Goal: Communication & Community: Share content

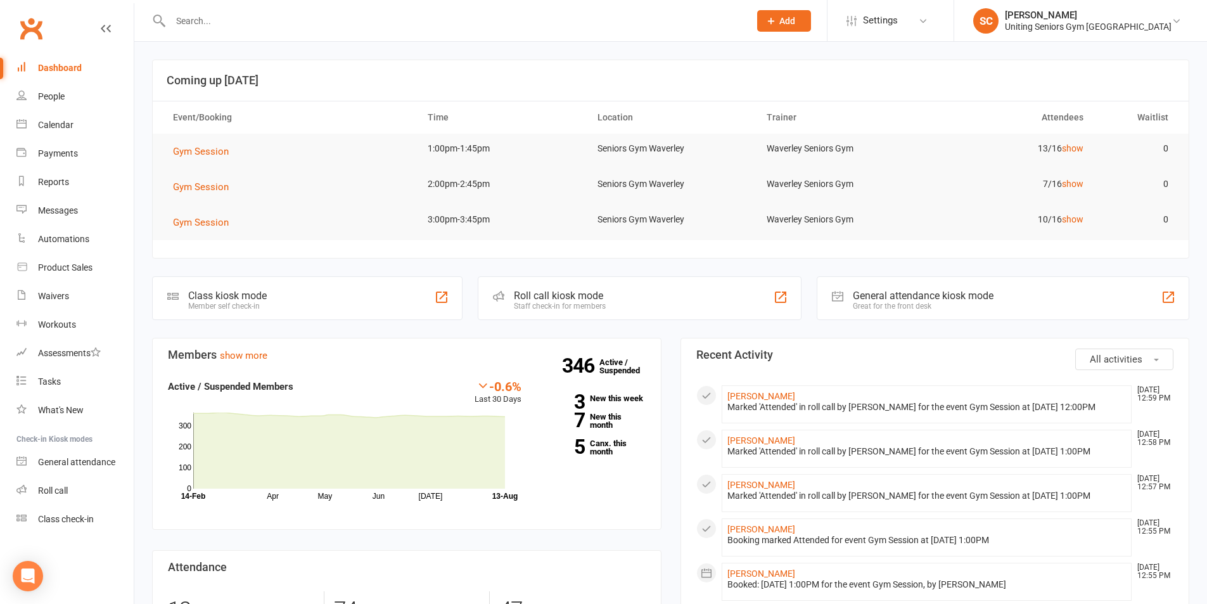
click at [282, 18] on input "text" at bounding box center [454, 21] width 574 height 18
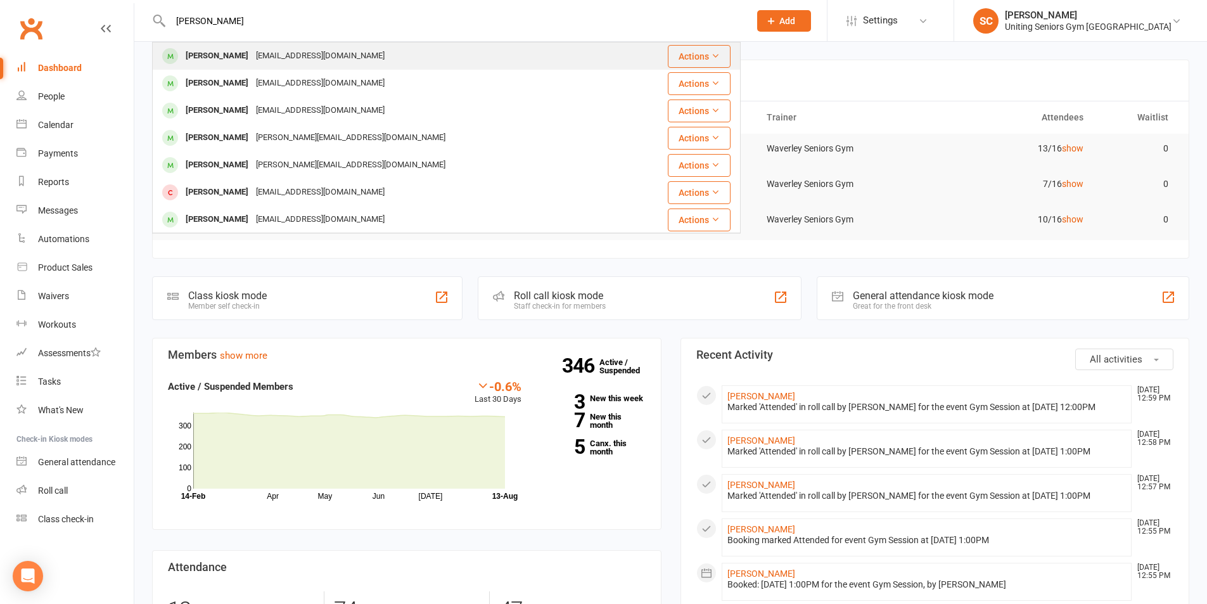
type input "[PERSON_NAME]"
drag, startPoint x: 291, startPoint y: 45, endPoint x: 345, endPoint y: 99, distance: 76.2
click at [291, 47] on div "[PERSON_NAME] [EMAIL_ADDRESS][DOMAIN_NAME]" at bounding box center [389, 56] width 472 height 26
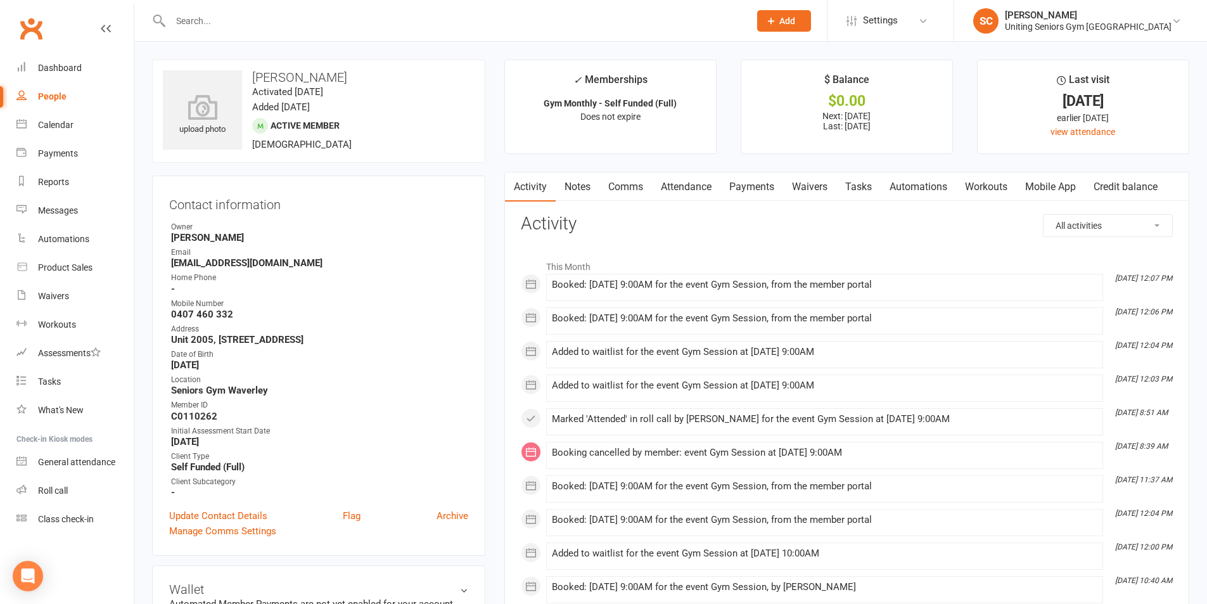
click at [302, 27] on input "text" at bounding box center [454, 21] width 574 height 18
paste input "r"
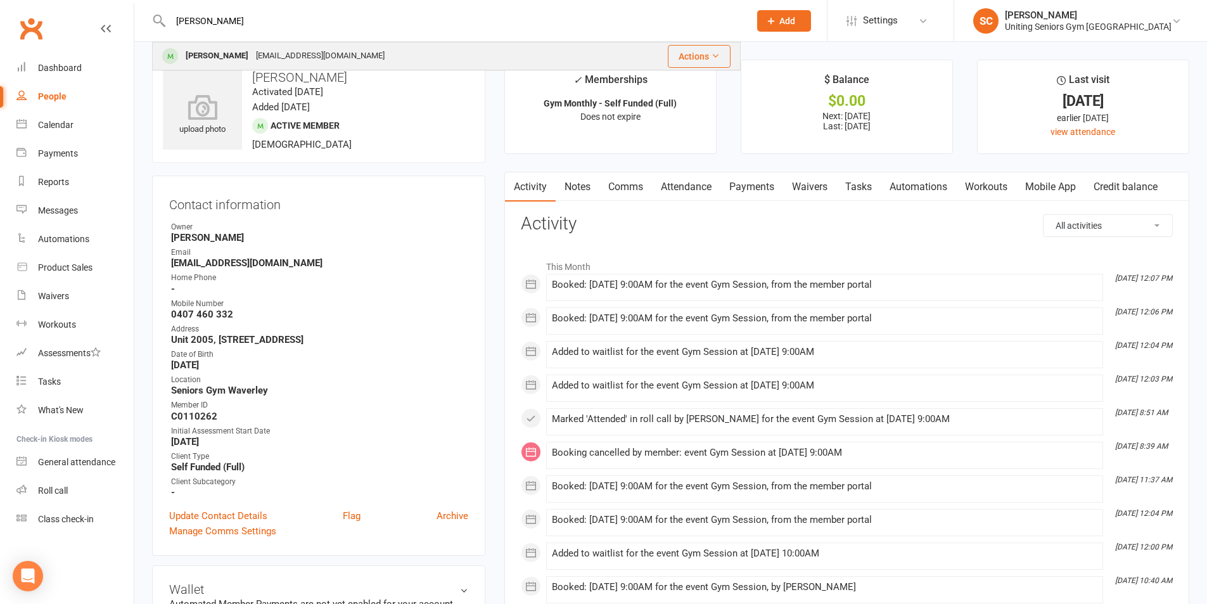
type input "[PERSON_NAME]"
click at [317, 59] on div "[EMAIL_ADDRESS][DOMAIN_NAME]" at bounding box center [320, 56] width 136 height 18
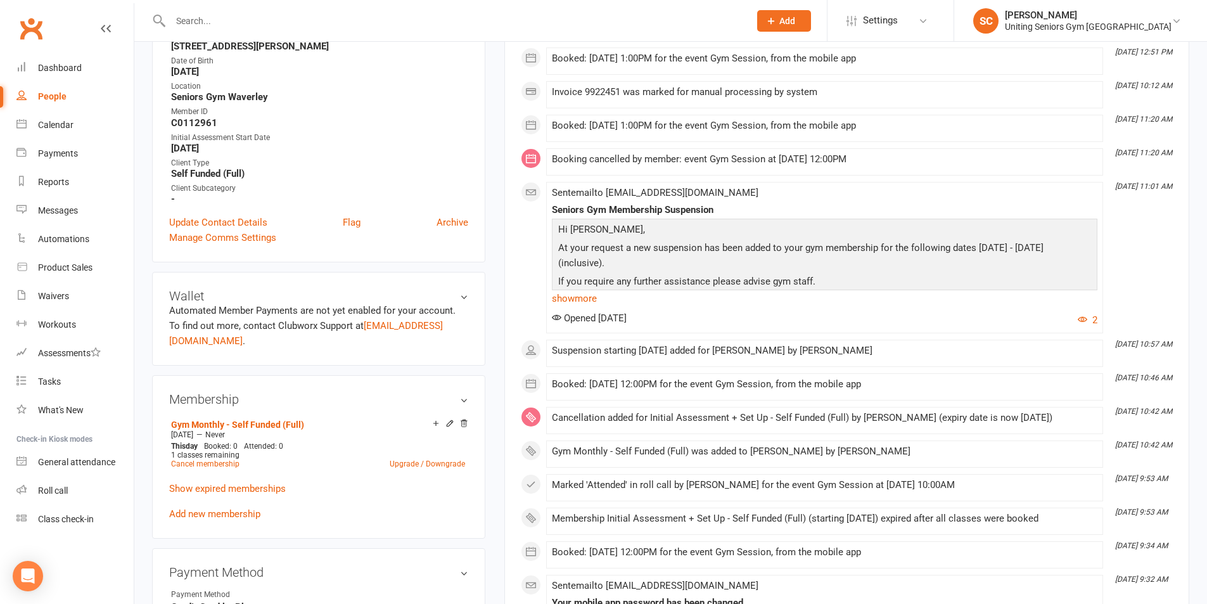
scroll to position [317, 0]
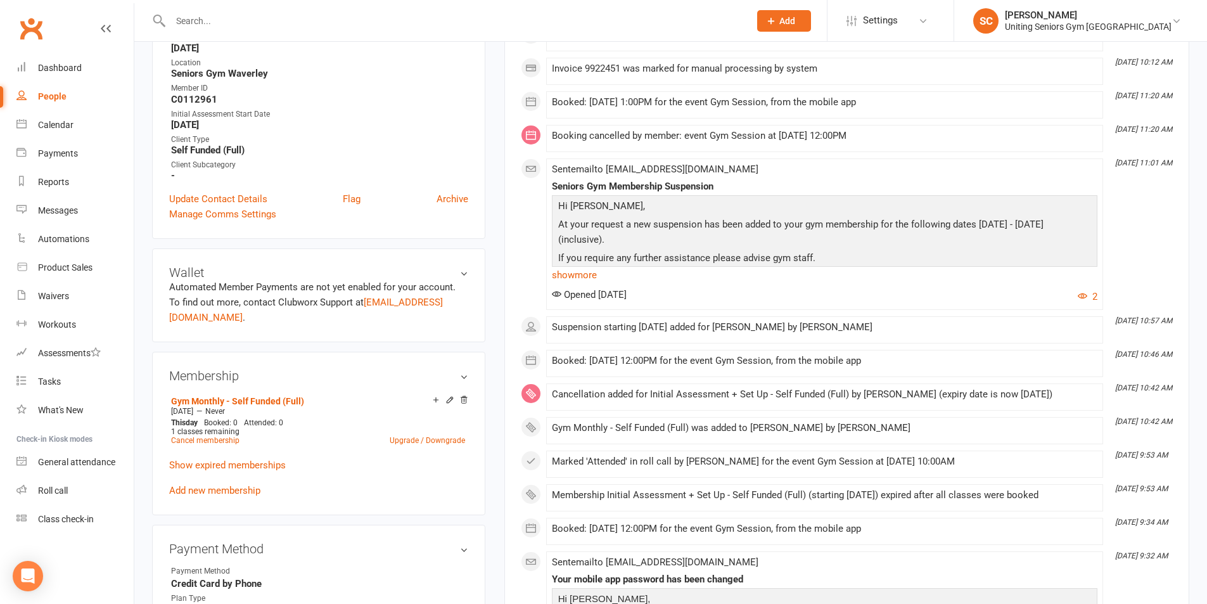
click at [322, 12] on input "text" at bounding box center [454, 21] width 574 height 18
type input "r"
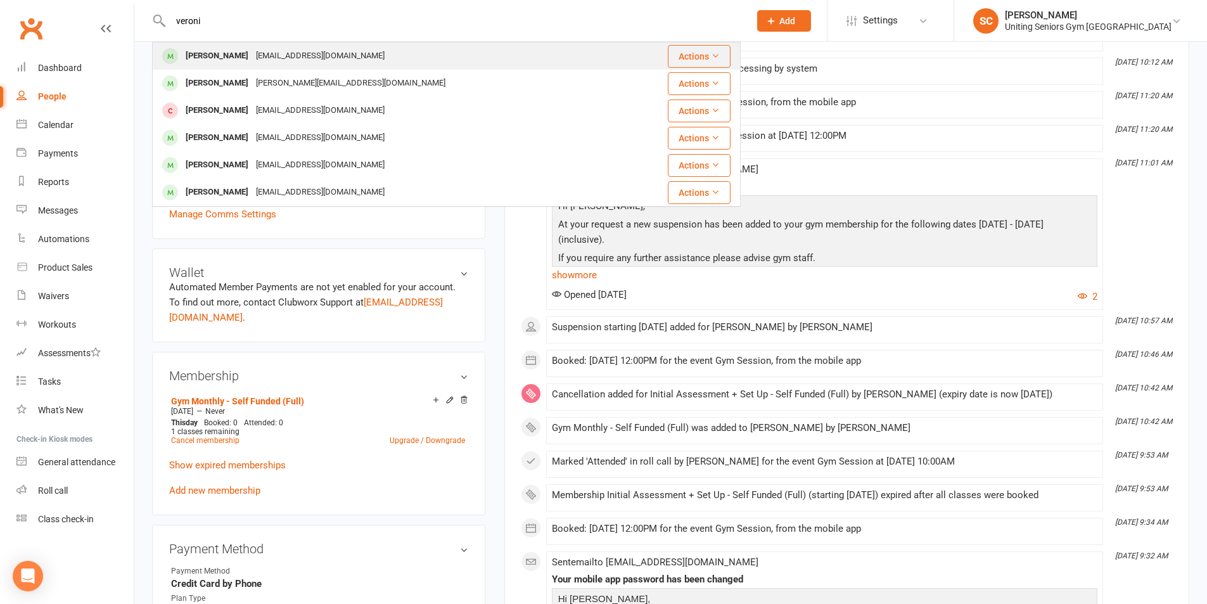
type input "veroni"
click at [319, 59] on div "[EMAIL_ADDRESS][DOMAIN_NAME]" at bounding box center [320, 56] width 136 height 18
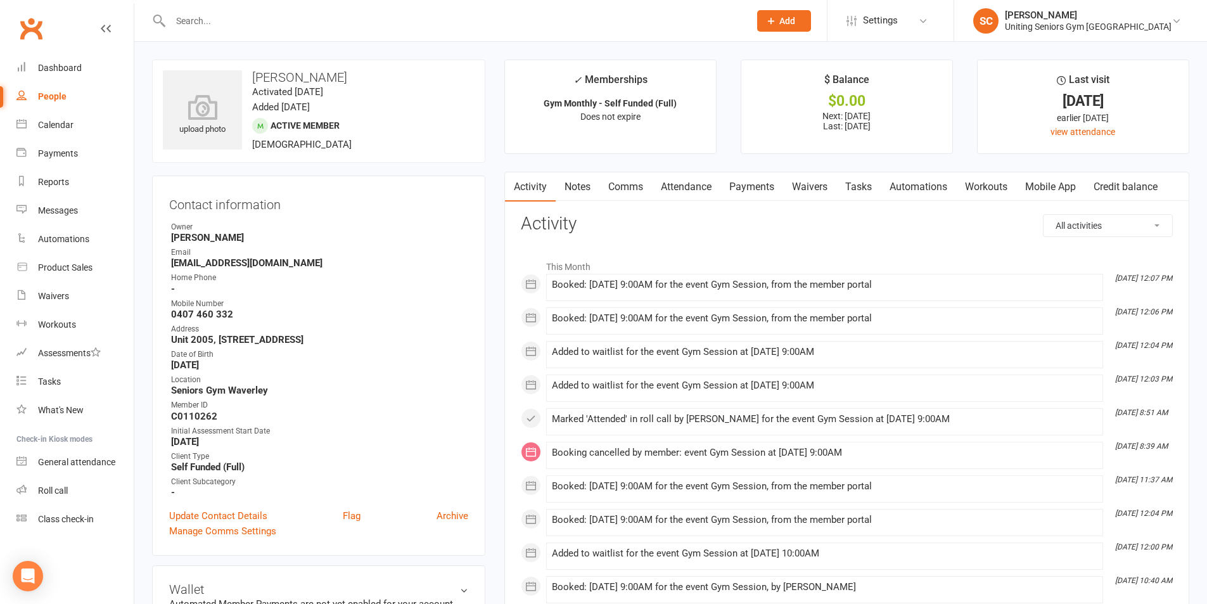
click at [637, 195] on link "Comms" at bounding box center [625, 186] width 53 height 29
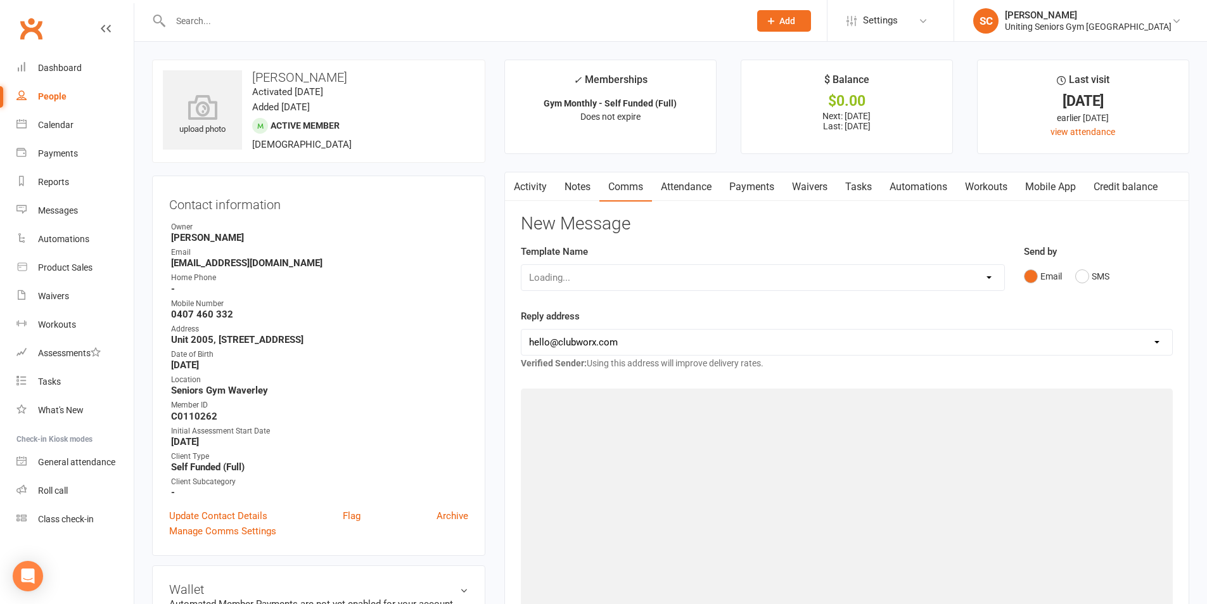
click at [661, 268] on div "Loading..." at bounding box center [763, 277] width 484 height 27
click at [651, 274] on select "Select Template [Email] Absent [Email] Non-attendance [Email] PE2 - Bookings [E…" at bounding box center [762, 277] width 483 height 25
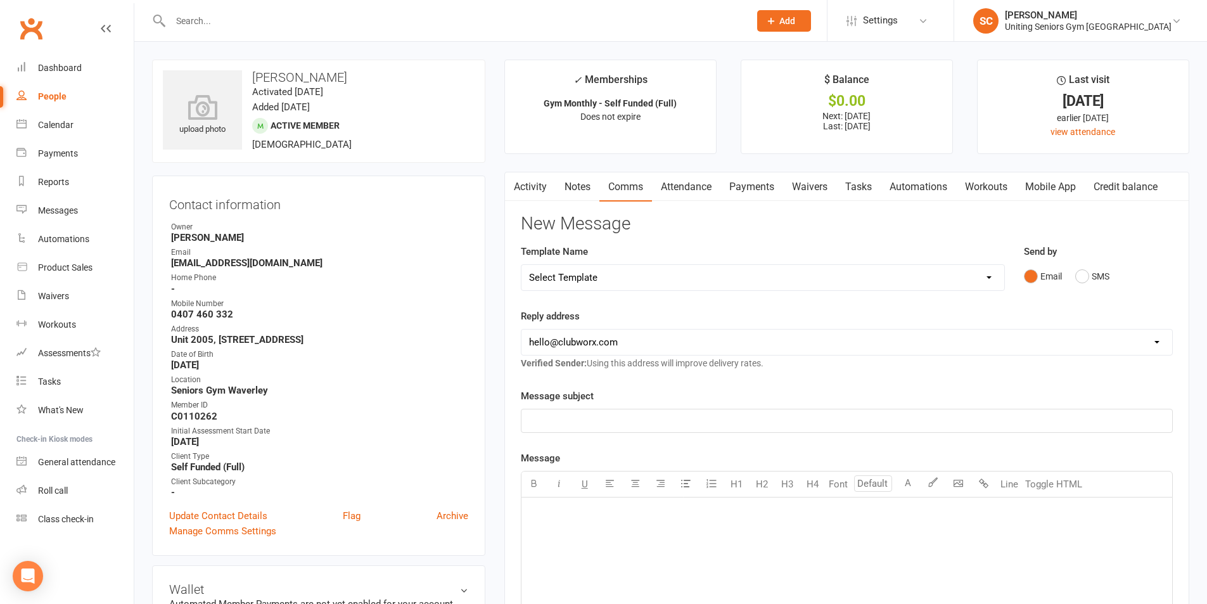
select select "15"
click at [521, 265] on select "Select Template [Email] Absent [Email] Non-attendance [Email] PE2 - Bookings [E…" at bounding box center [762, 277] width 483 height 25
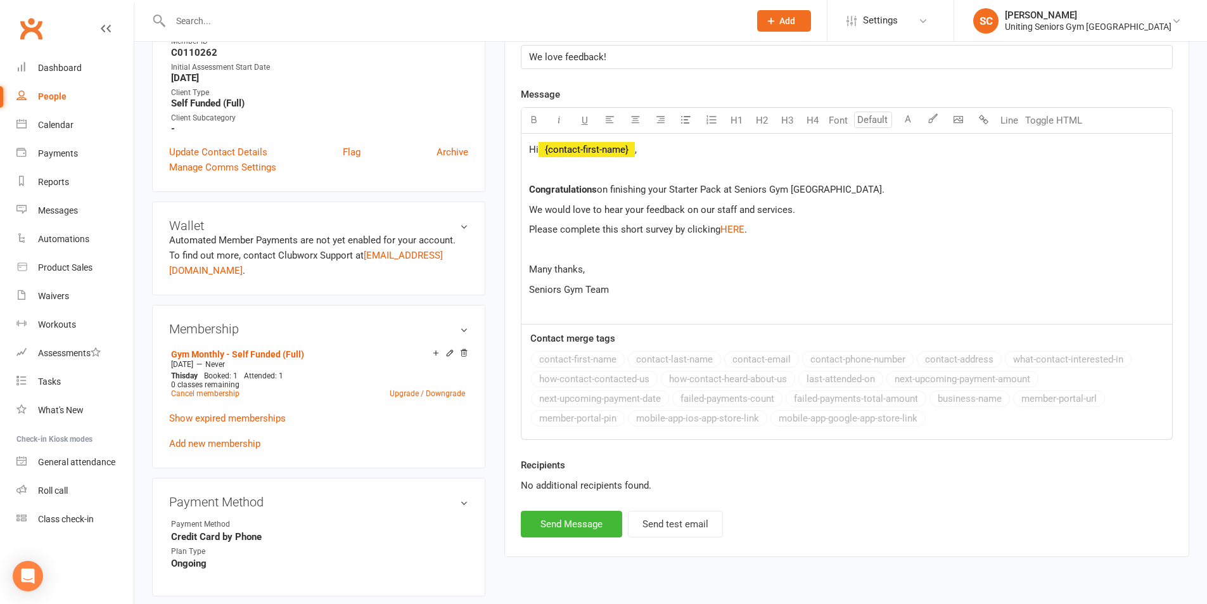
scroll to position [380, 0]
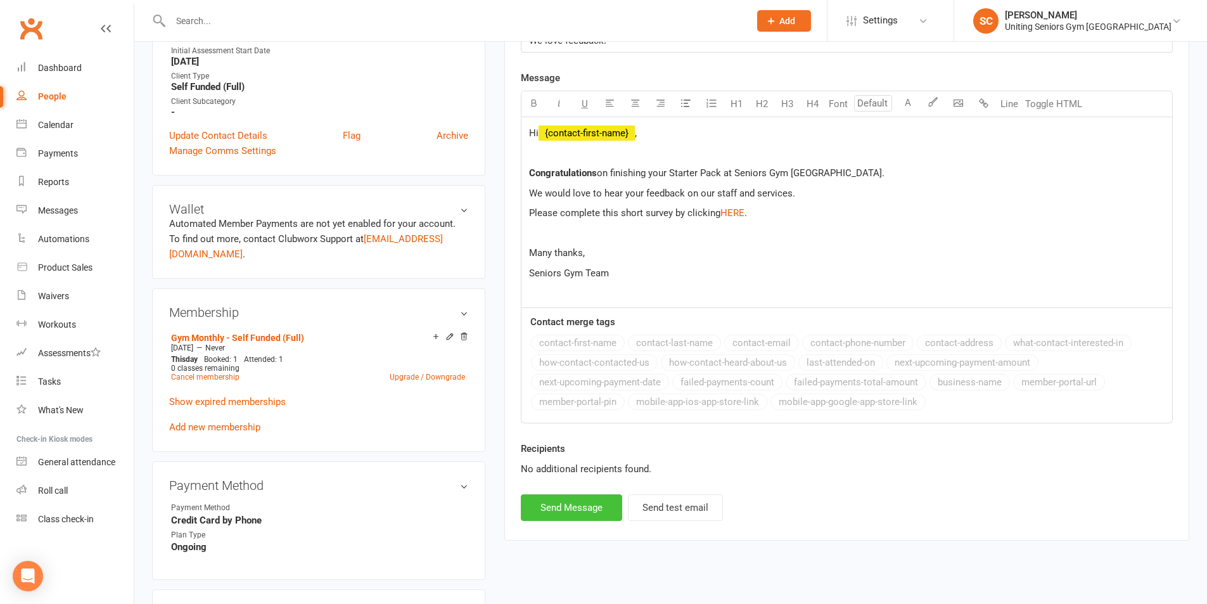
click at [598, 518] on button "Send Message" at bounding box center [571, 507] width 101 height 27
select select
